Goal: Task Accomplishment & Management: Manage account settings

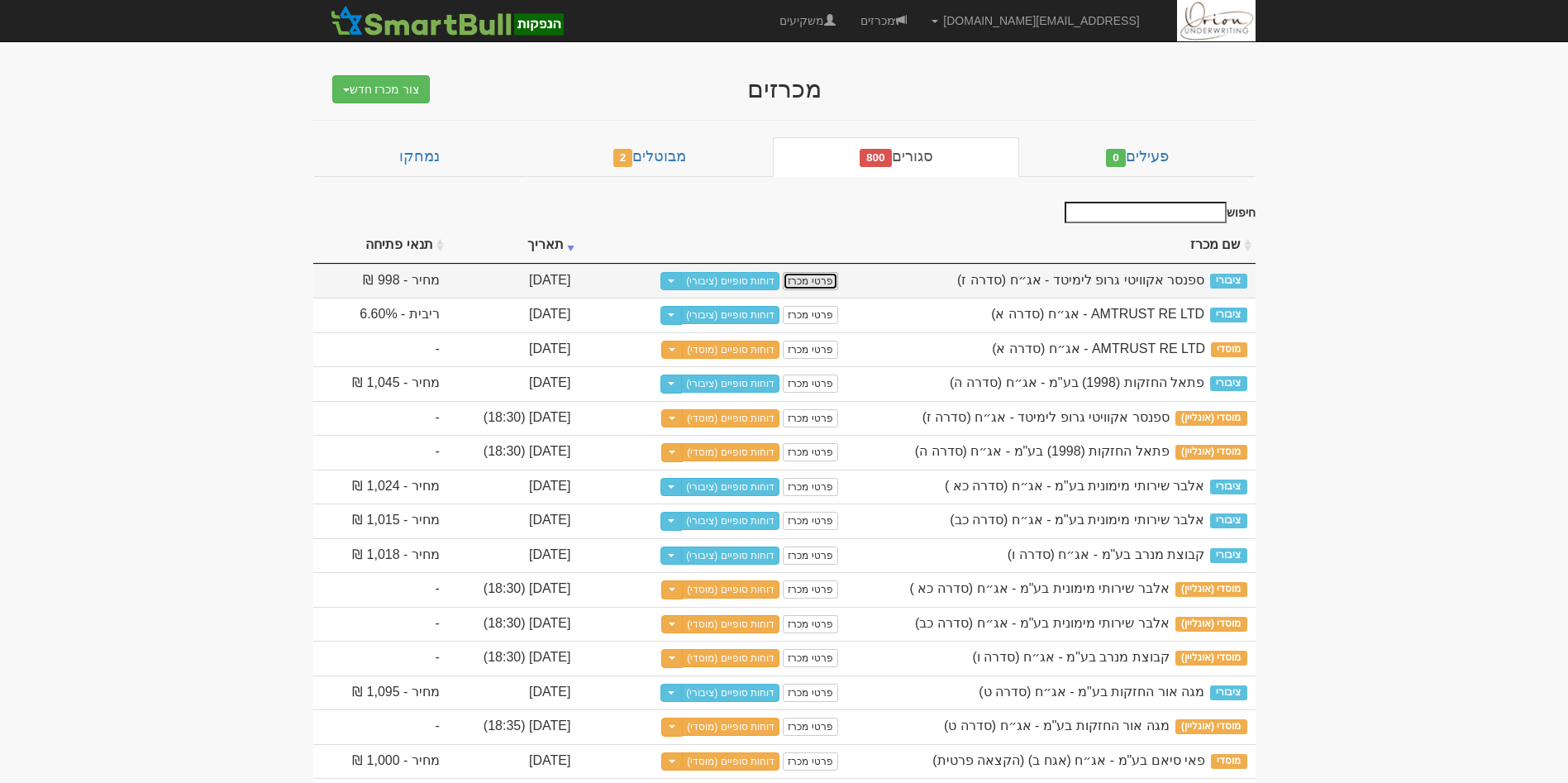
click at [772, 285] on link "פרטי מכרז" at bounding box center [809, 281] width 55 height 19
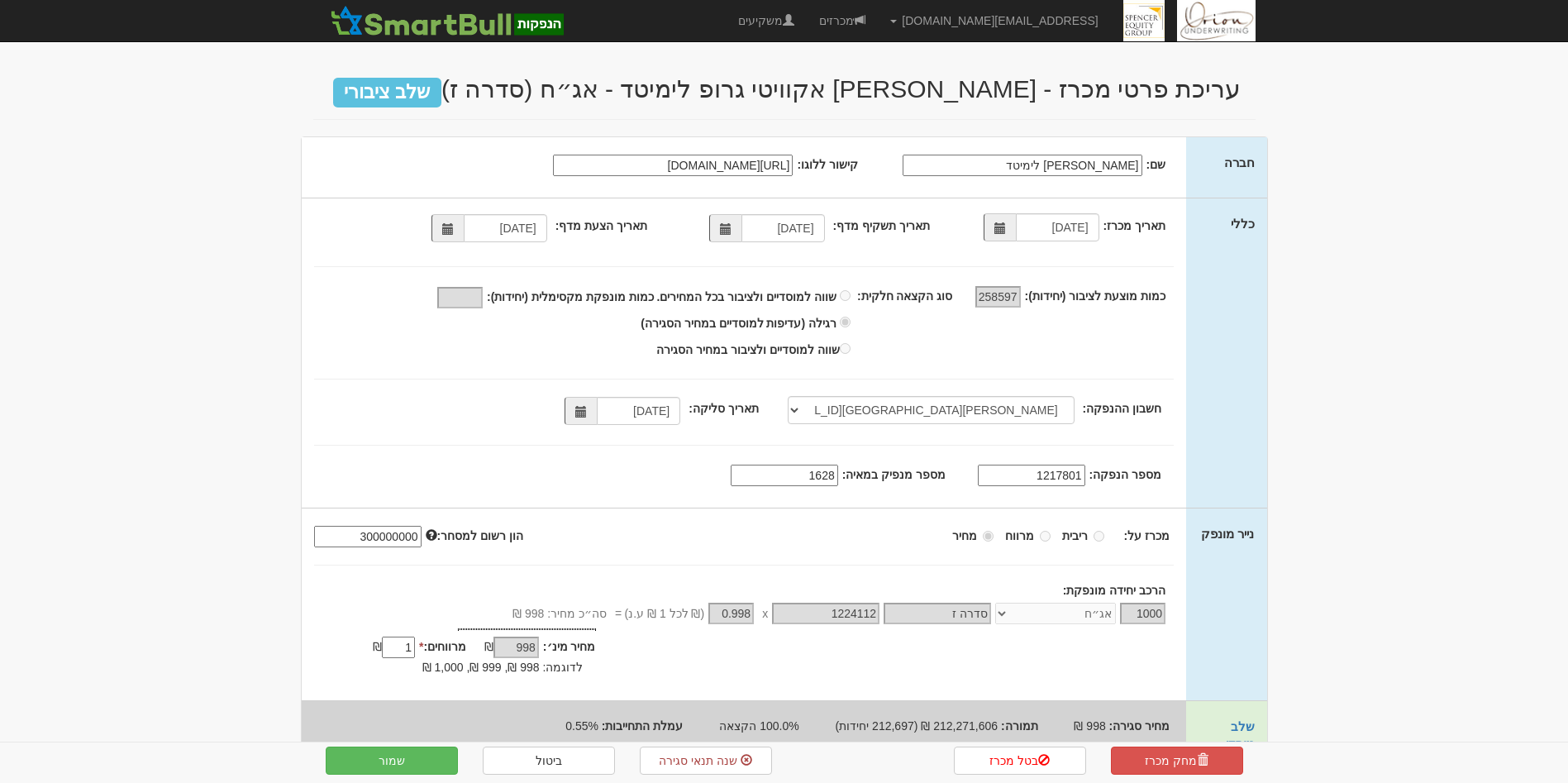
select select "[PERSON_NAME][GEOGRAPHIC_DATA][FINANCIAL_ID]"
click at [810, 414] on select "[PERSON_NAME], 480, 123775, [FINANCIAL_ID] [PERSON_NAME], 480, 123767, [FINANCI…" at bounding box center [932, 410] width 287 height 28
